Goal: Information Seeking & Learning: Find specific fact

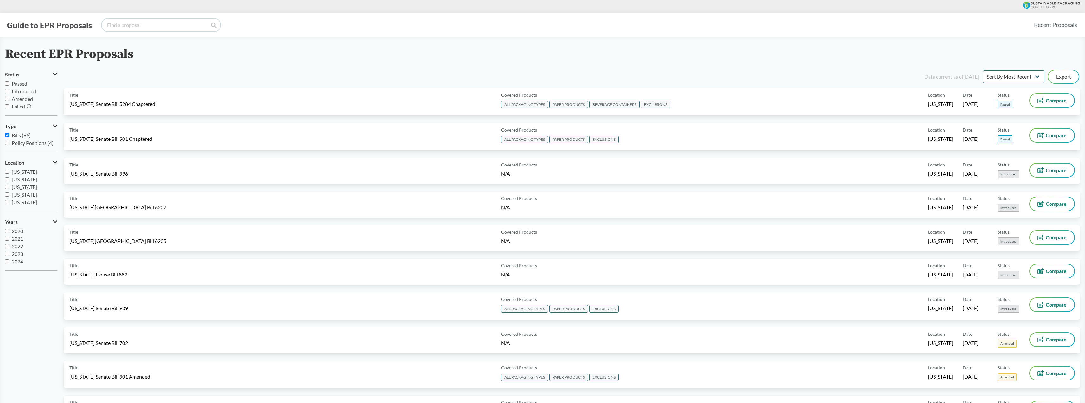
click at [162, 25] on input "search" at bounding box center [161, 25] width 119 height 13
type input "[US_STATE]"
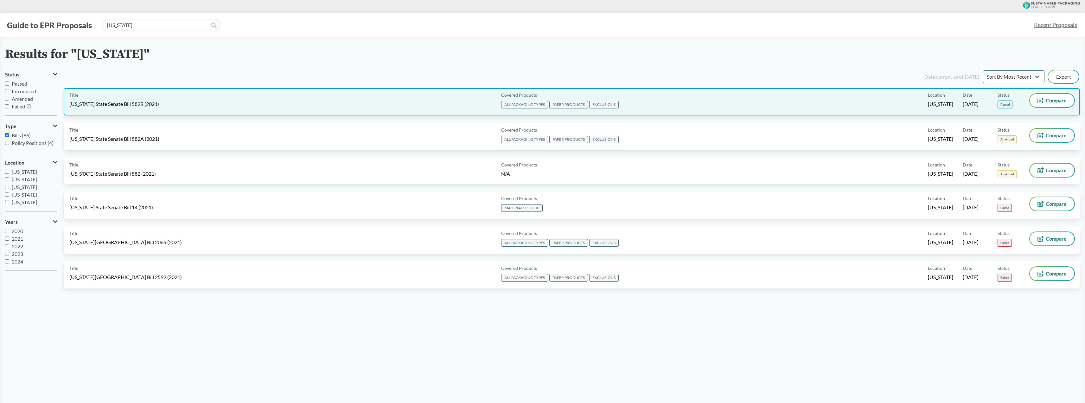
click at [114, 109] on div "Title [US_STATE] State Senate Bill 582B (2021)" at bounding box center [283, 102] width 429 height 16
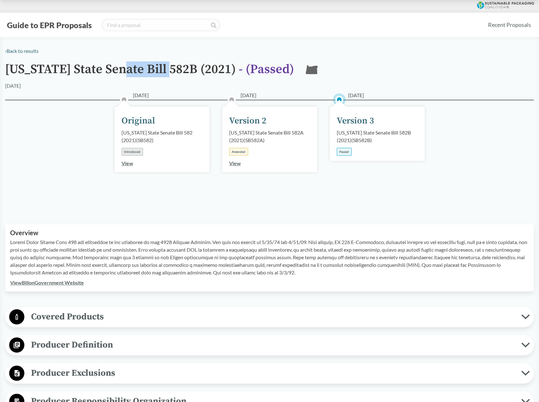
drag, startPoint x: 124, startPoint y: 70, endPoint x: 173, endPoint y: 72, distance: 49.1
click at [173, 72] on h1 "[US_STATE] State Senate Bill 582B (2021) - ( Passed )" at bounding box center [149, 72] width 289 height 20
copy h1 "Bill 582B"
type input "[US_STATE]"
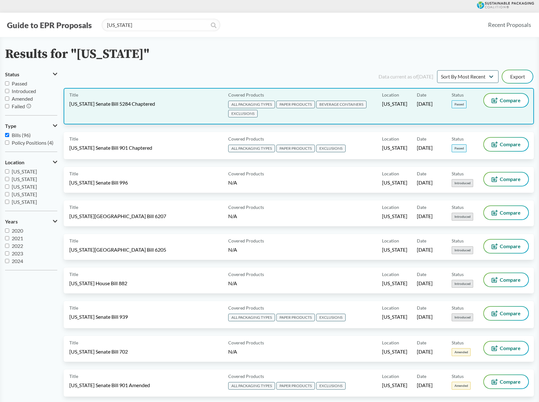
click at [181, 110] on div "Title [US_STATE] Senate Bill 5284 Chaptered" at bounding box center [147, 106] width 156 height 25
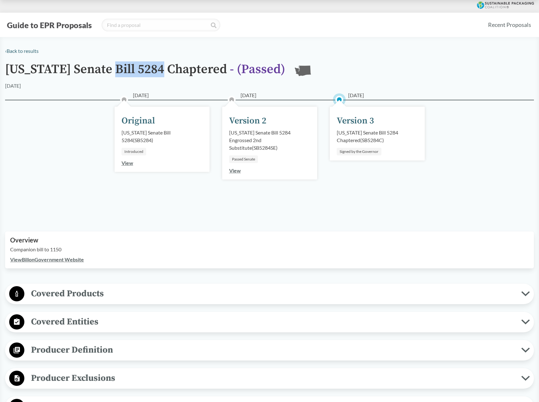
drag, startPoint x: 121, startPoint y: 71, endPoint x: 167, endPoint y: 72, distance: 46.3
click at [167, 72] on h1 "[US_STATE] Senate Bill 5284 Chaptered - ( Passed )" at bounding box center [145, 72] width 280 height 20
copy h1 "Bill 5284"
click at [35, 28] on button "Guide to EPR Proposals" at bounding box center [49, 25] width 89 height 10
